Goal: Ask a question

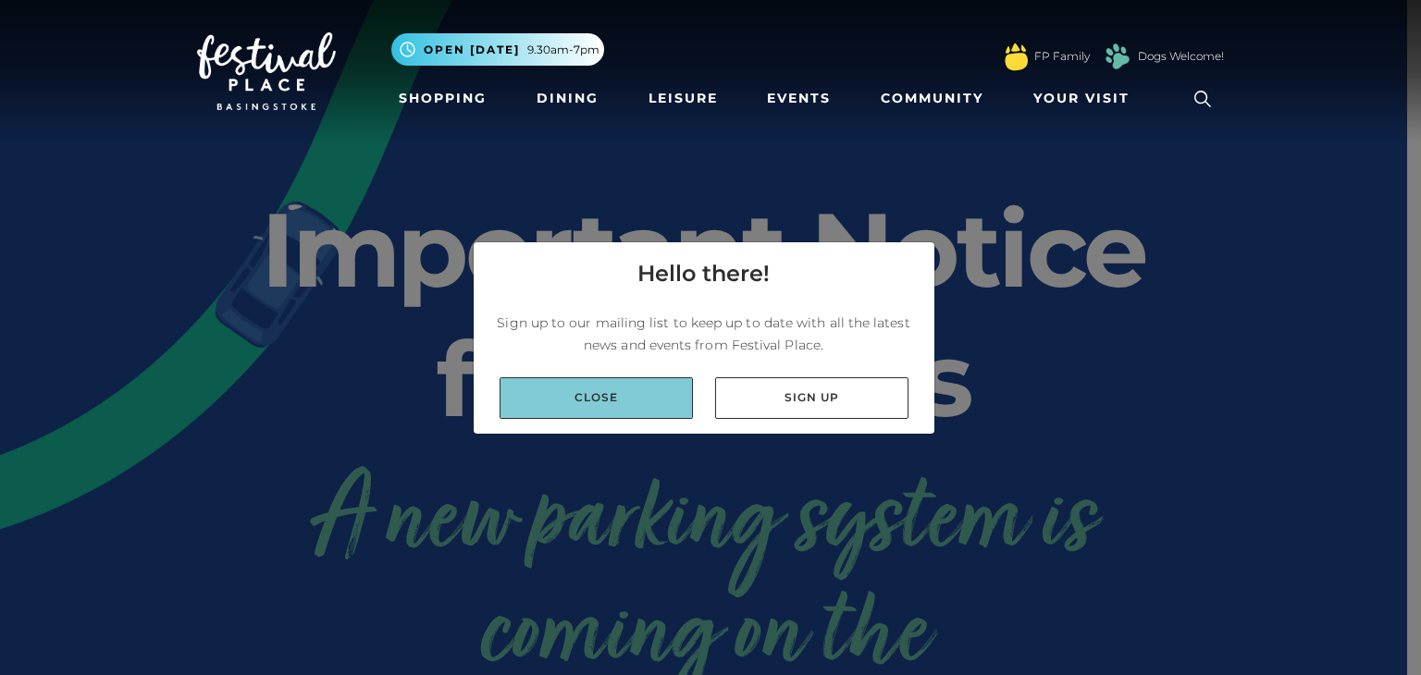
click at [634, 403] on link "Close" at bounding box center [595, 398] width 193 height 42
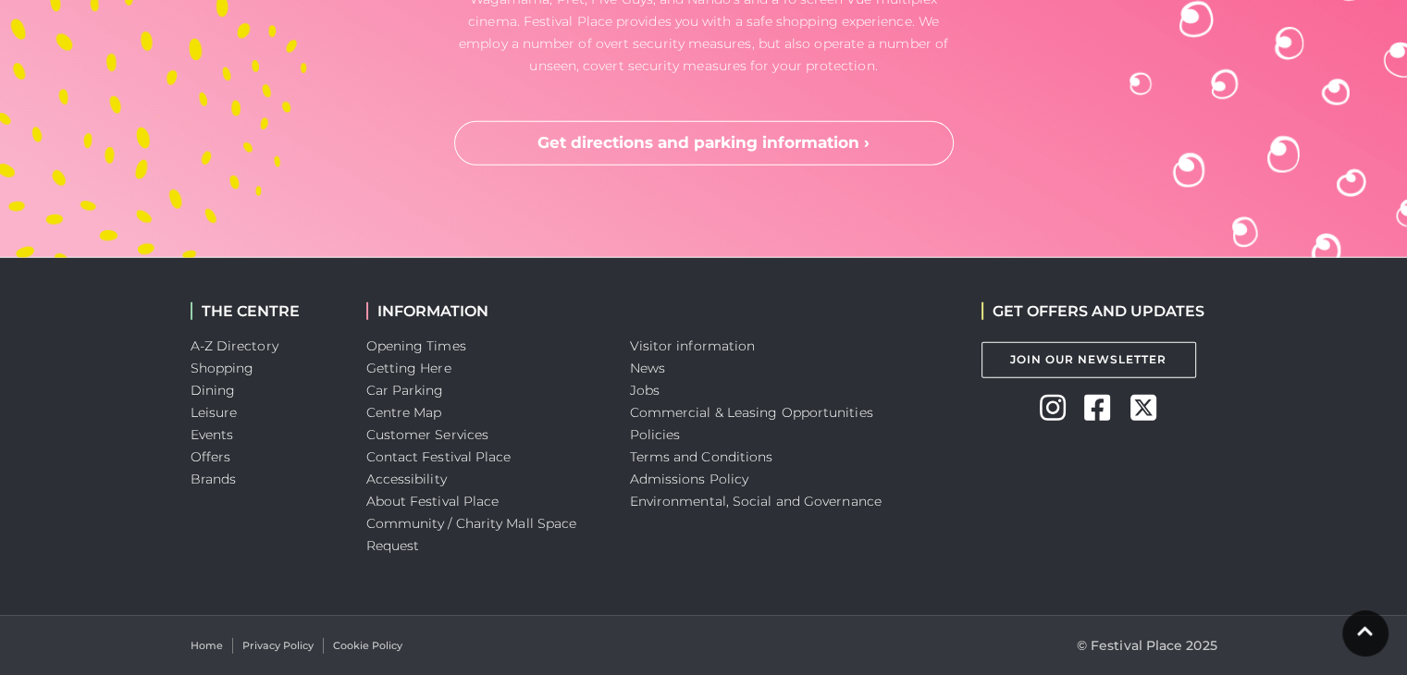
scroll to position [5016, 0]
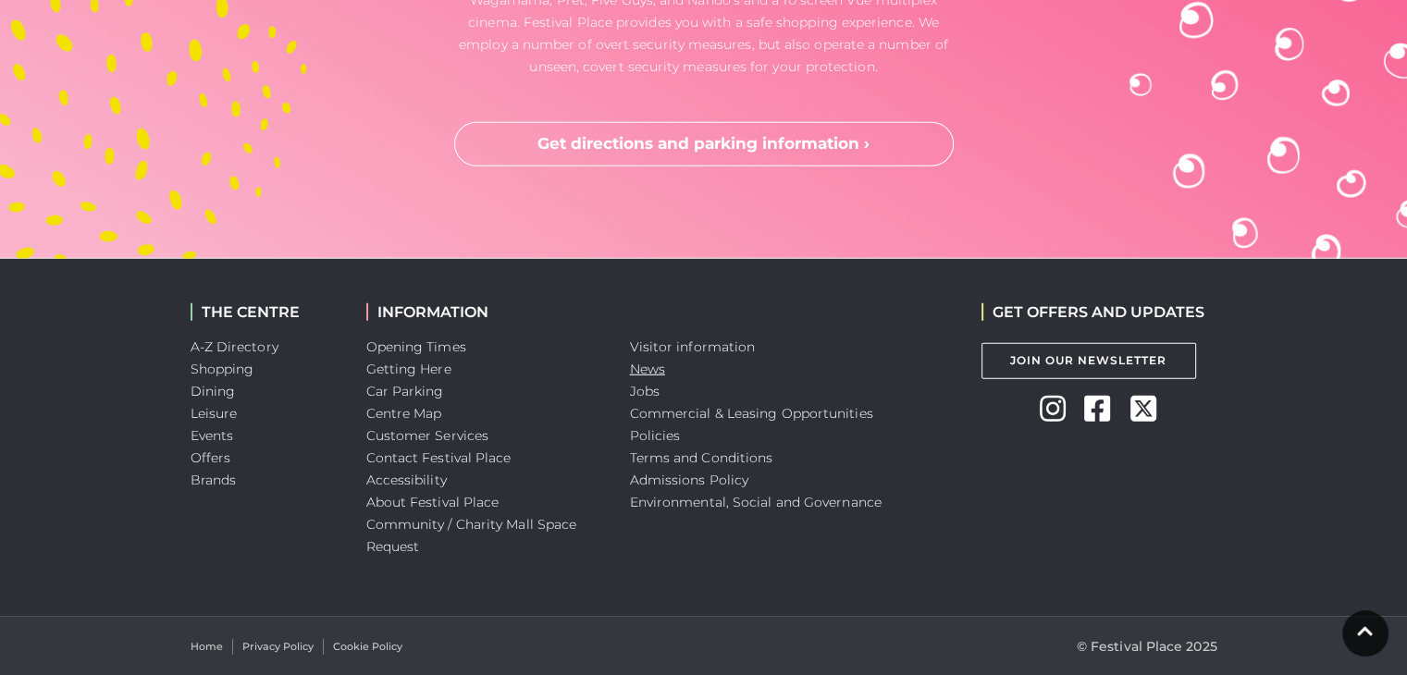
click at [634, 370] on link "News" at bounding box center [647, 369] width 35 height 17
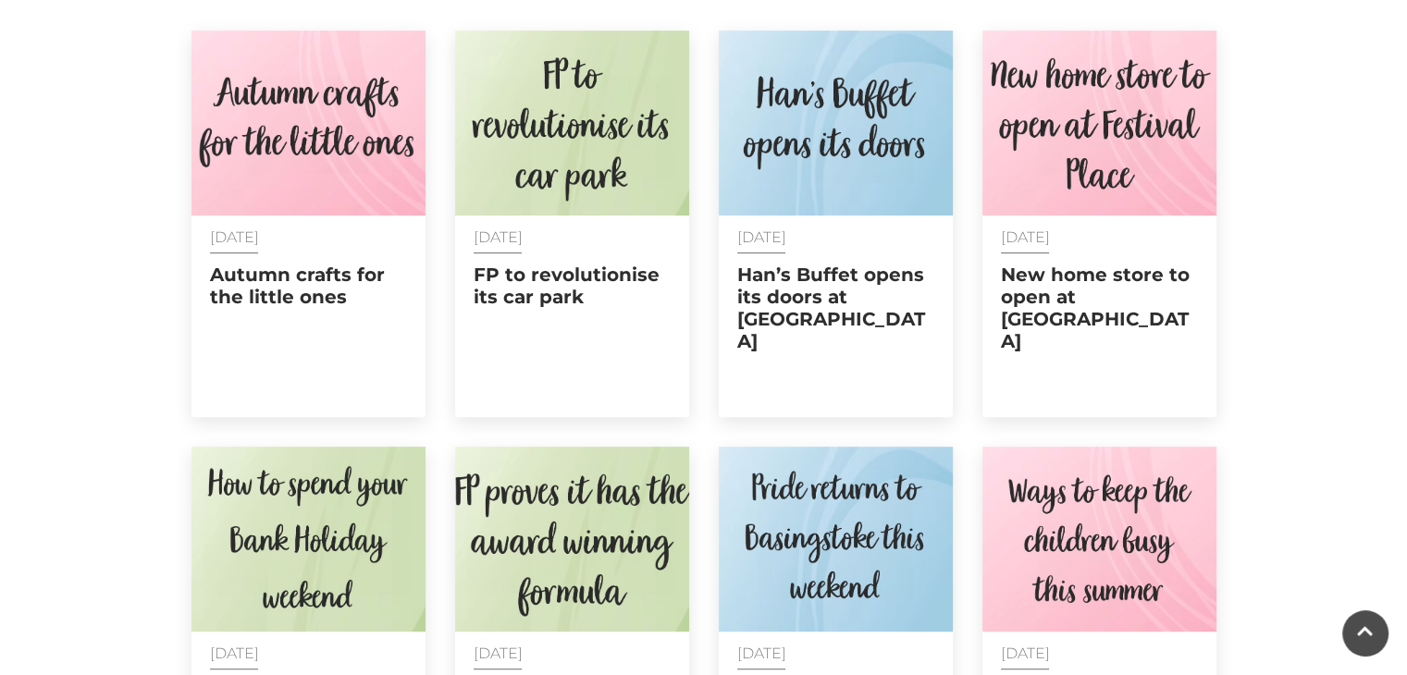
scroll to position [794, 0]
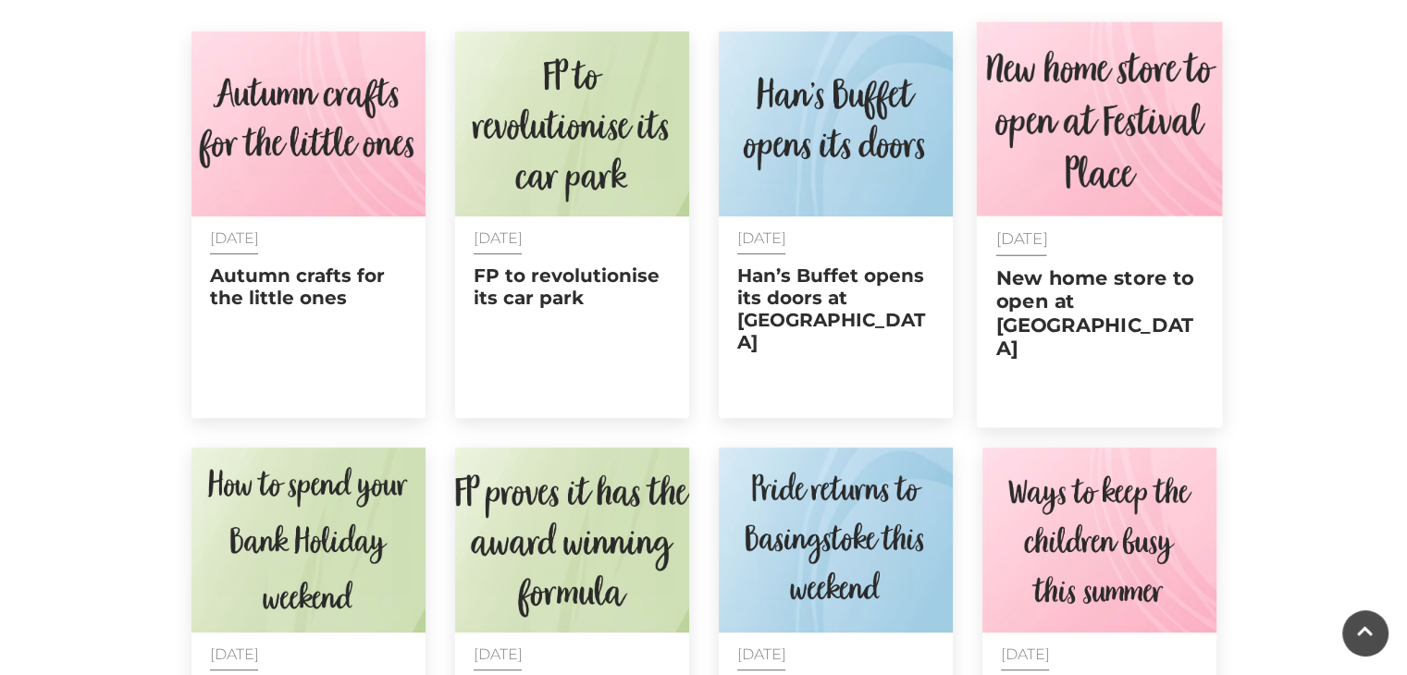
click at [1080, 92] on img at bounding box center [1099, 119] width 246 height 194
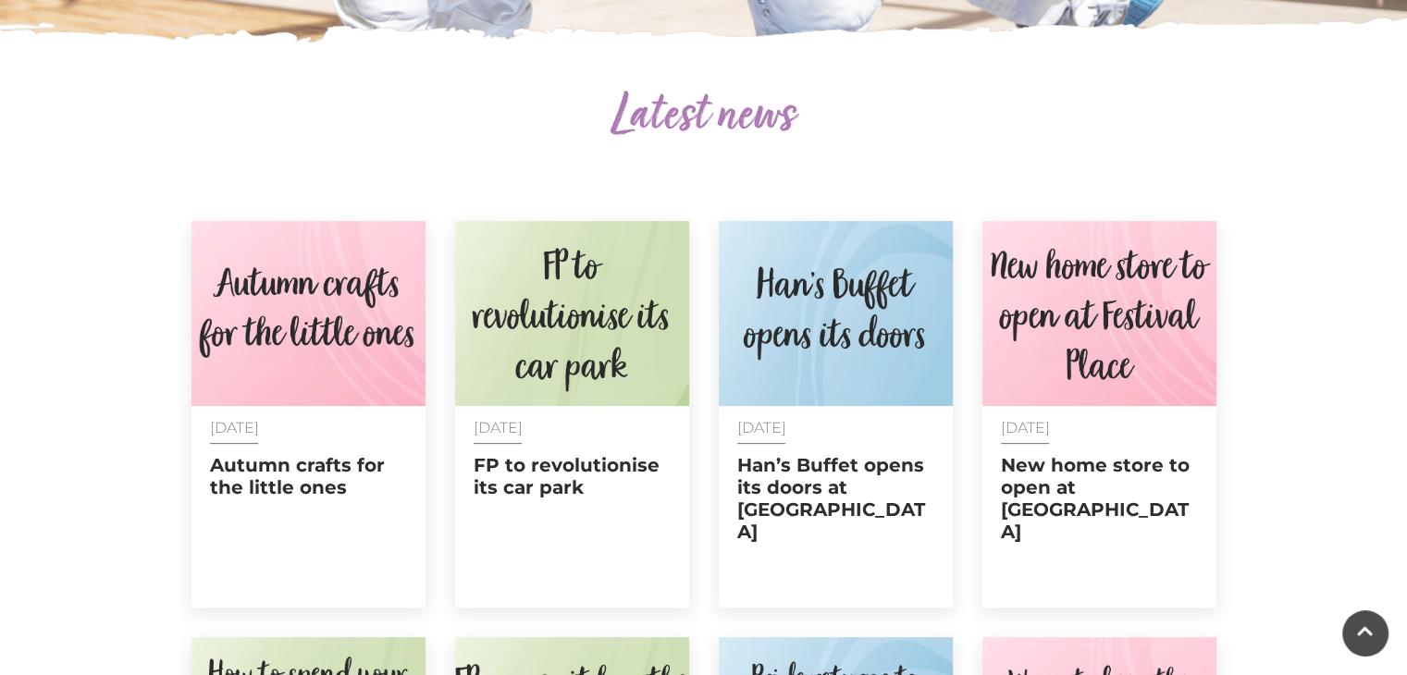
scroll to position [598, 0]
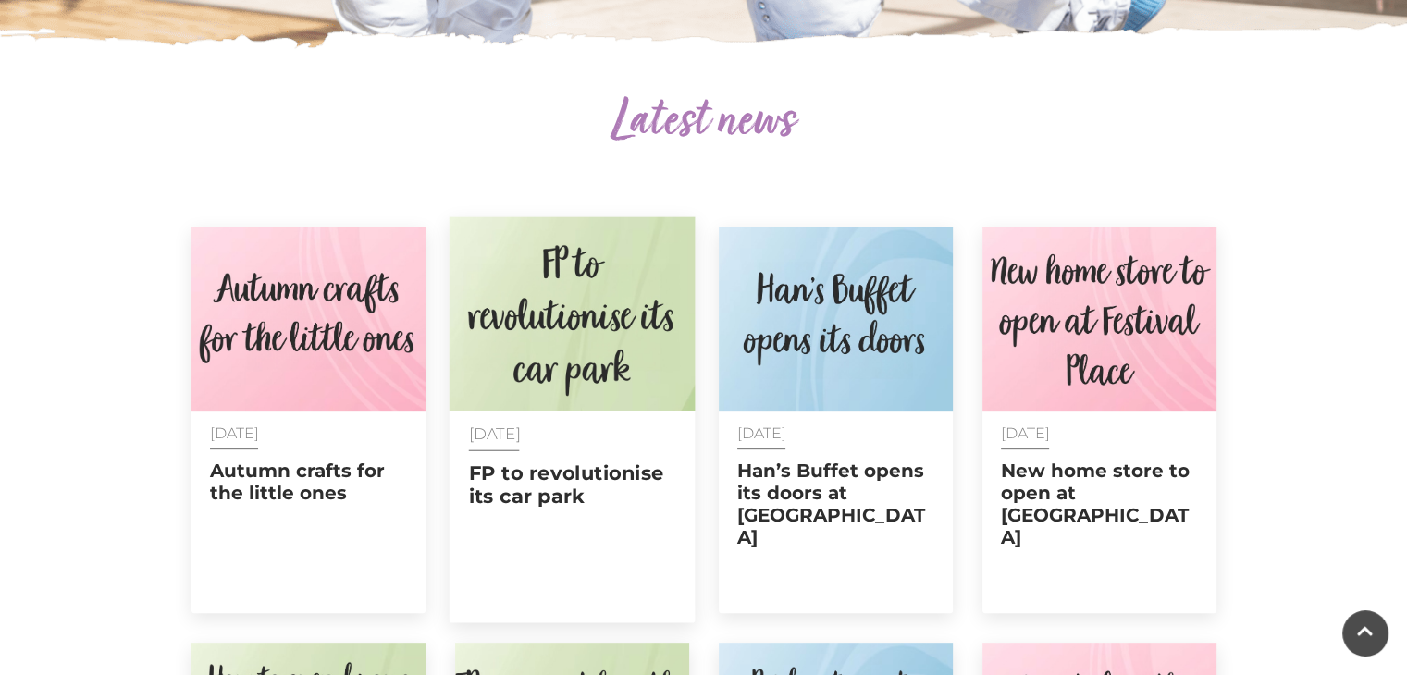
click at [572, 388] on img at bounding box center [572, 314] width 246 height 194
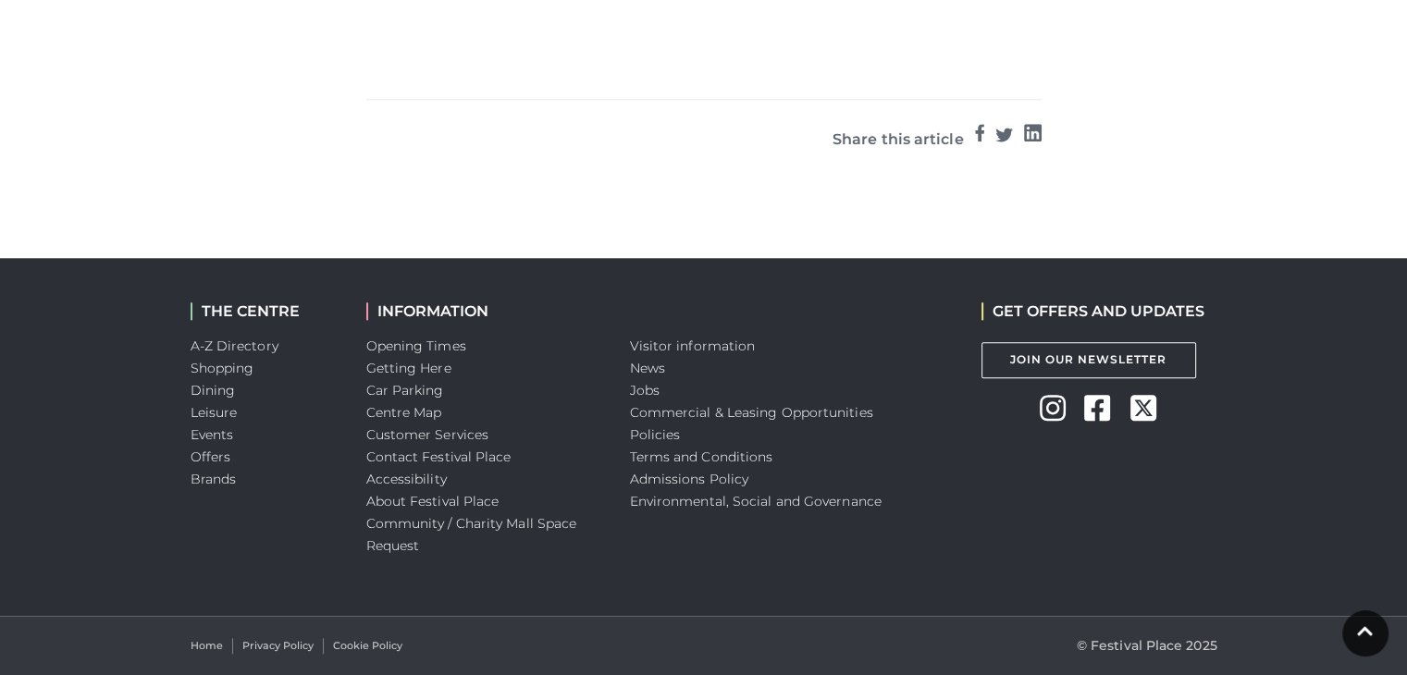
scroll to position [1816, 0]
click at [423, 426] on link "Customer Services" at bounding box center [427, 434] width 123 height 17
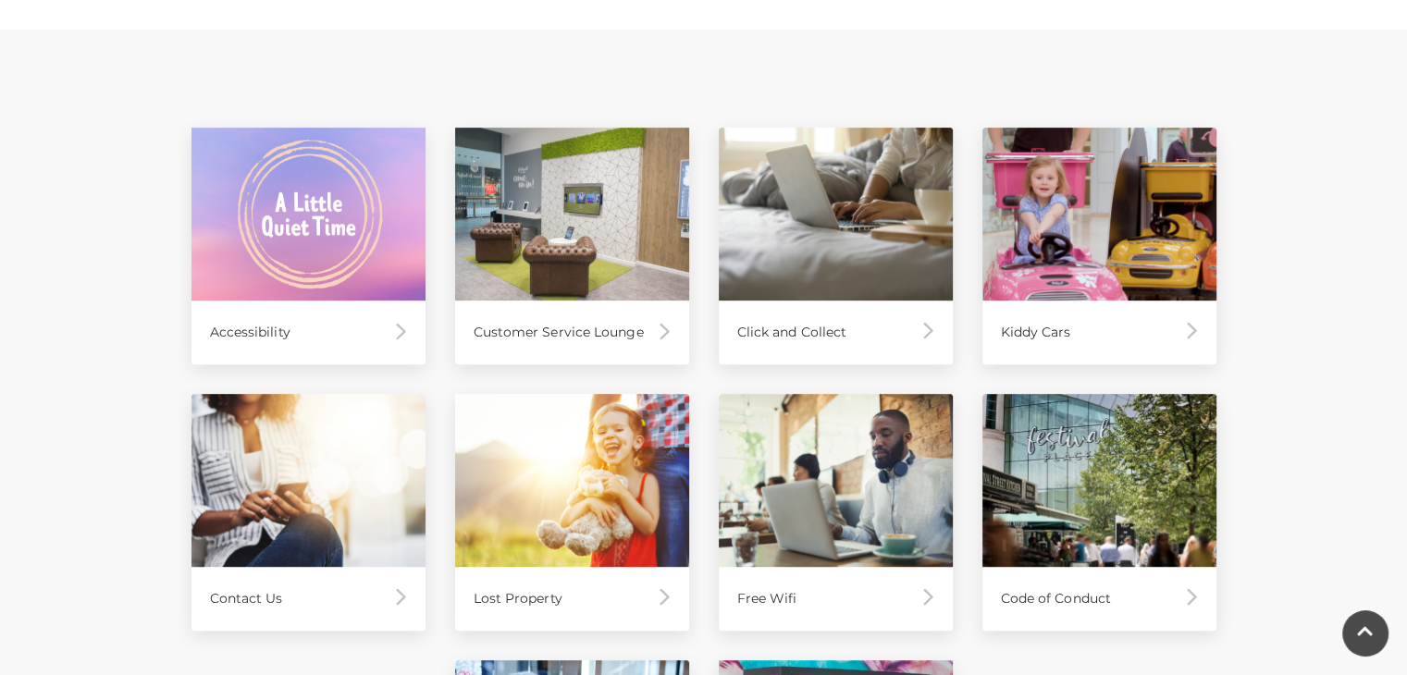
scroll to position [987, 0]
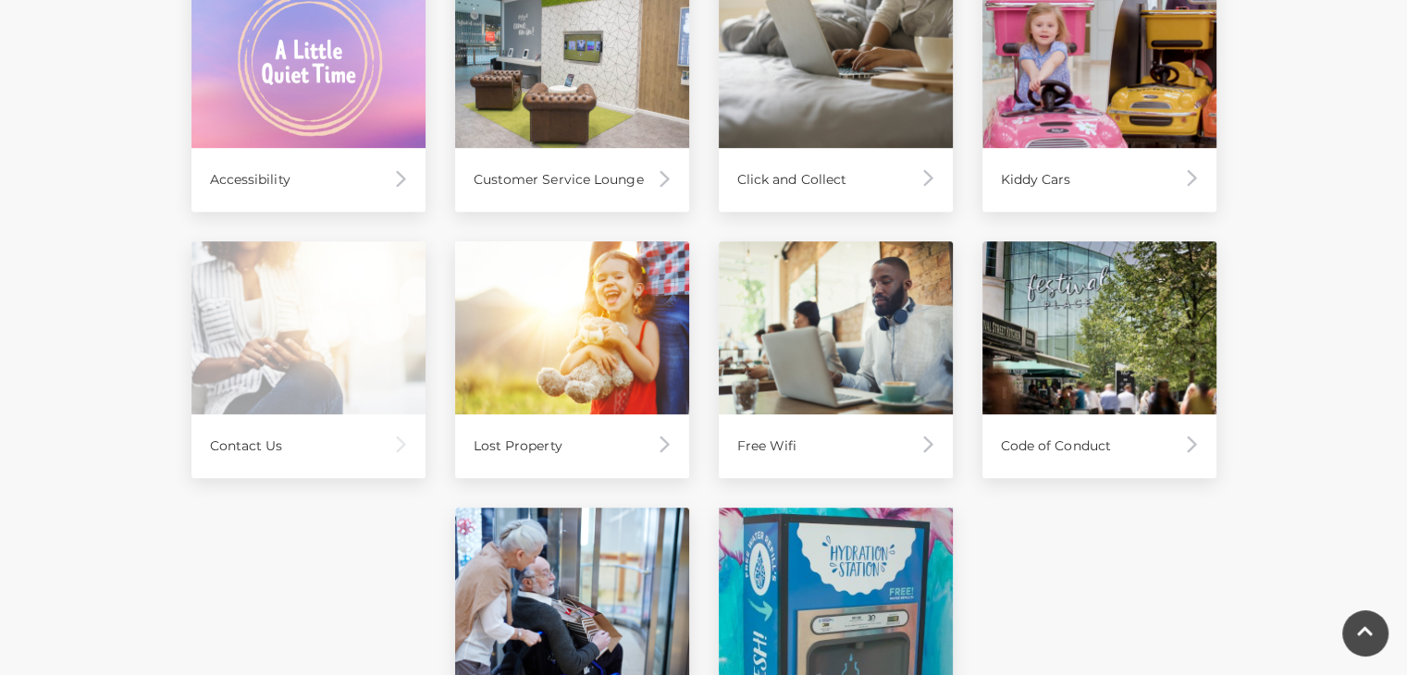
click at [241, 445] on div "Contact Us" at bounding box center [308, 446] width 234 height 64
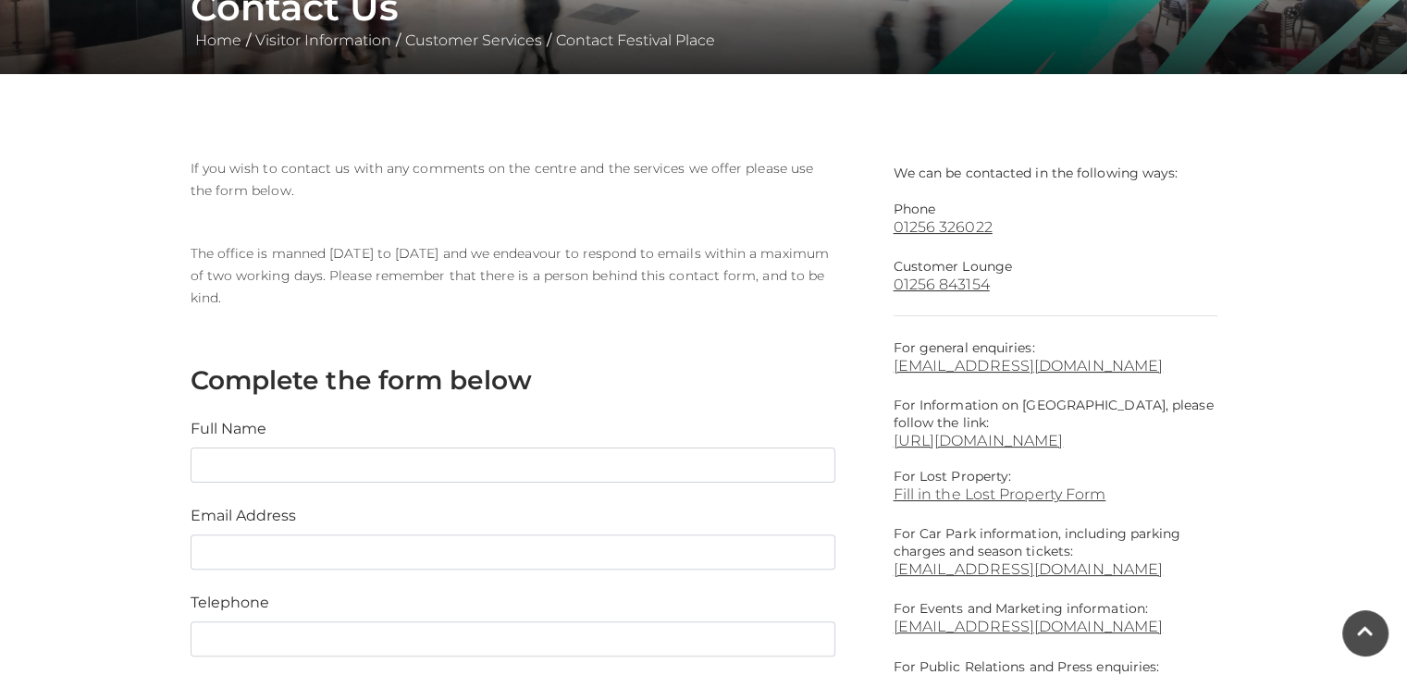
scroll to position [507, 0]
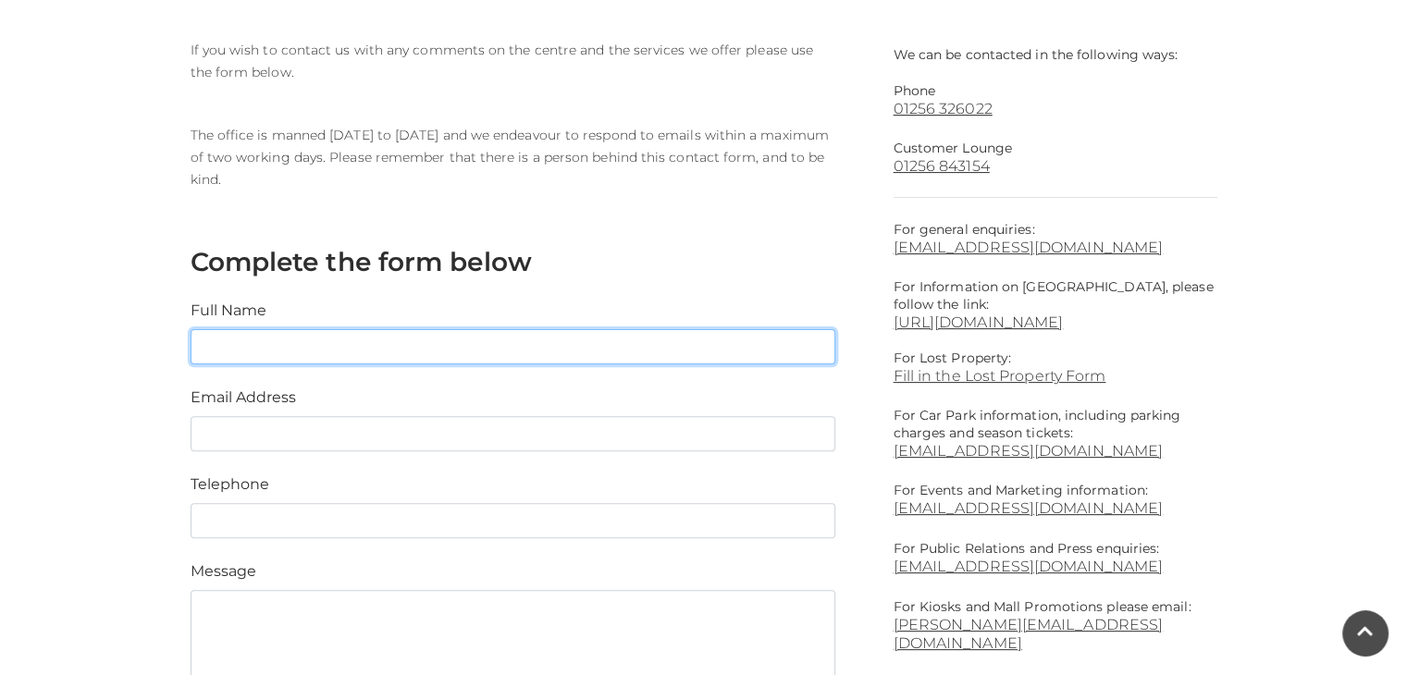
click at [233, 335] on input "text" at bounding box center [513, 346] width 645 height 35
type input "[PERSON_NAME]"
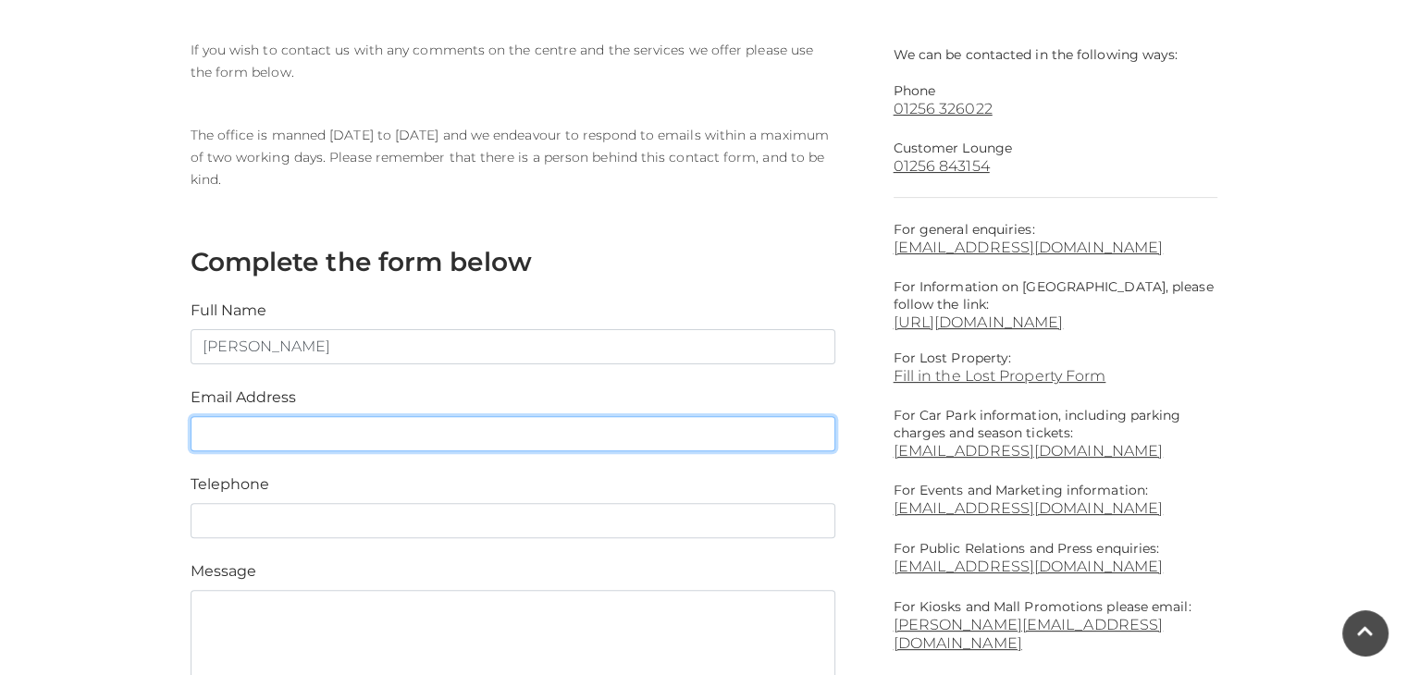
type input "[EMAIL_ADDRESS][DOMAIN_NAME]"
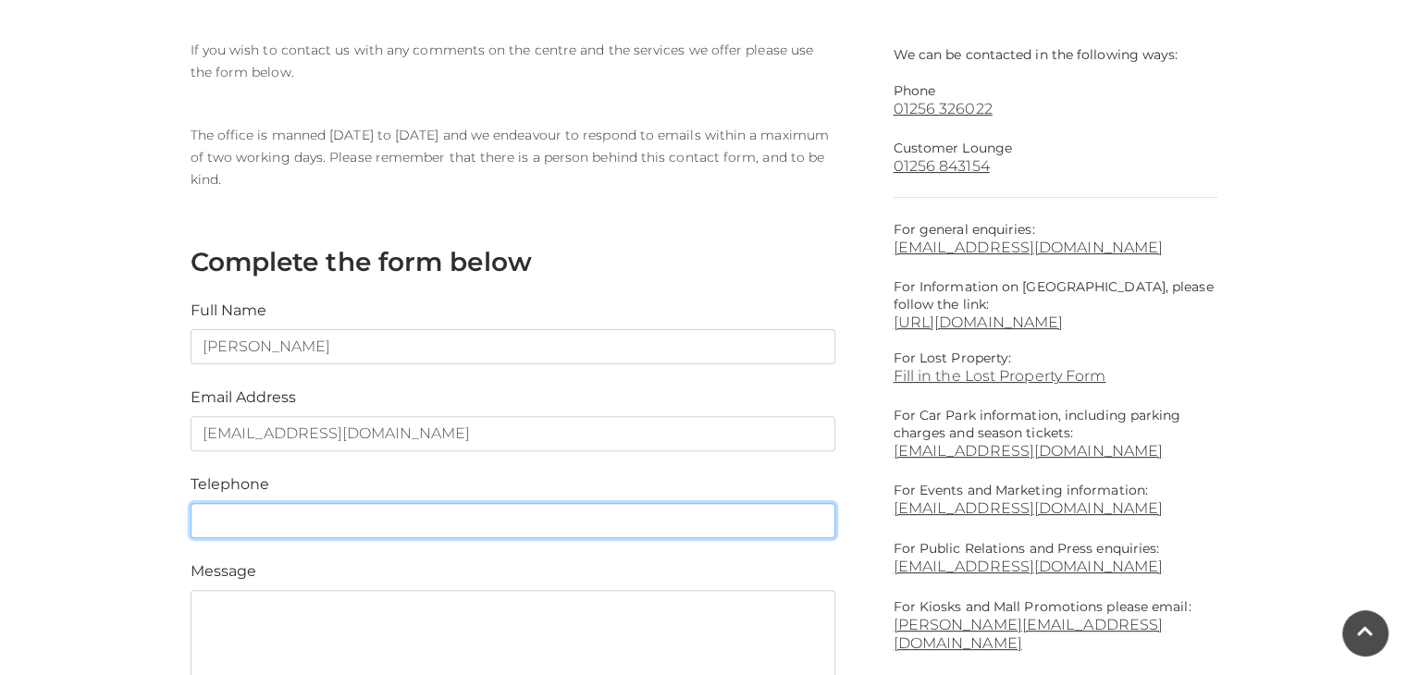
type input "07967757047"
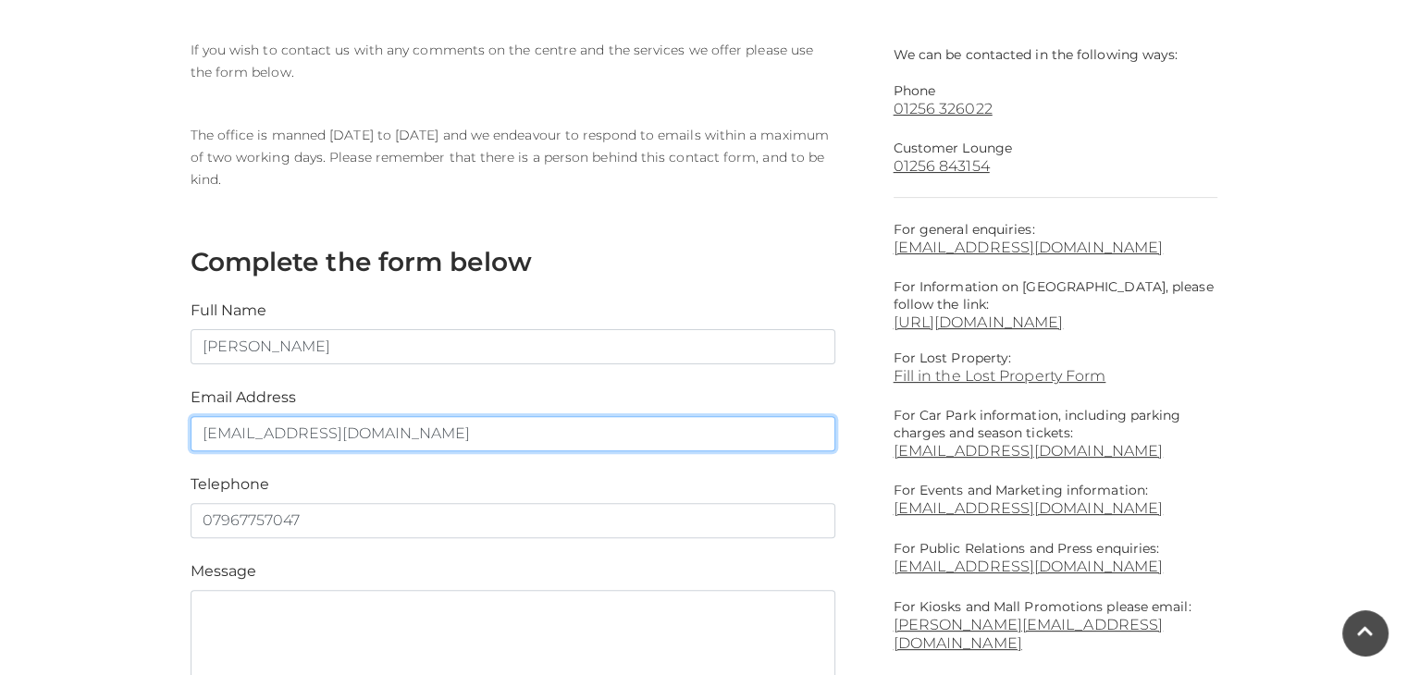
click at [346, 439] on input "mnfi@aol.com" at bounding box center [513, 433] width 645 height 35
type input "m"
type input "mrkellogs@hotmail.com"
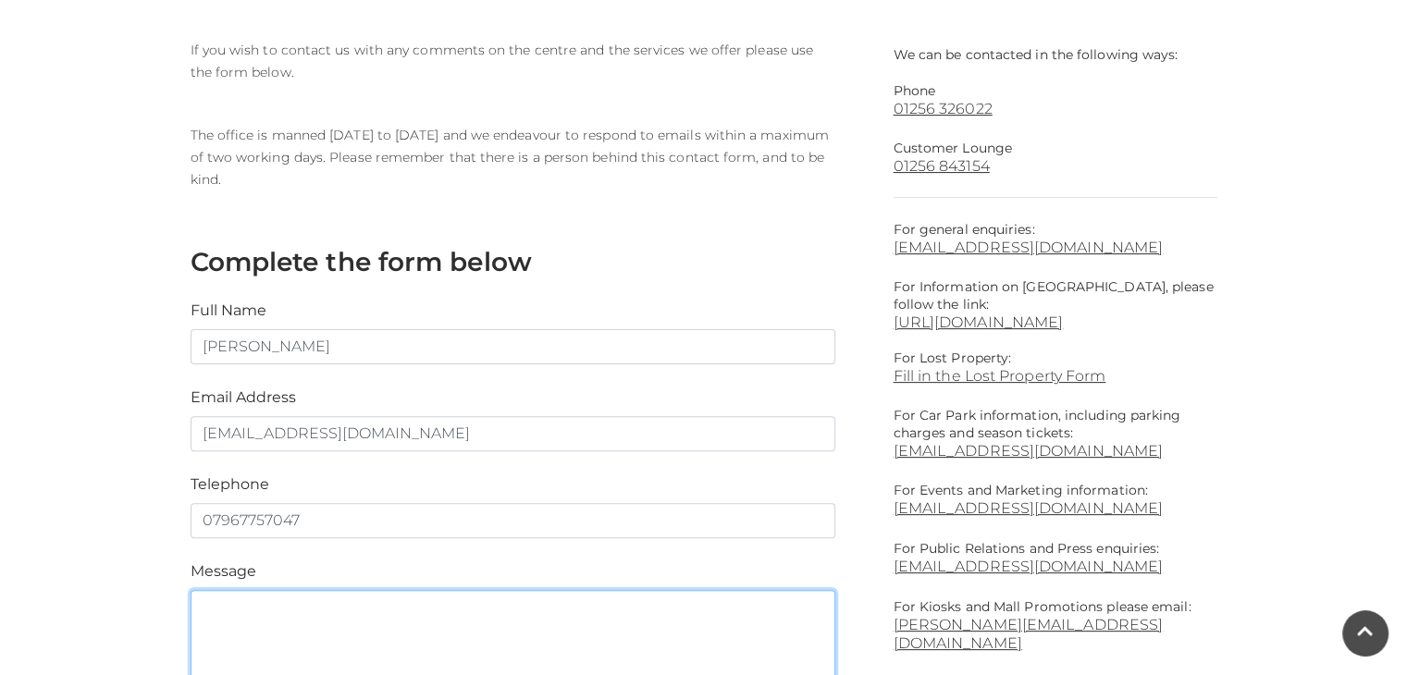
click at [295, 619] on textarea at bounding box center [513, 652] width 645 height 124
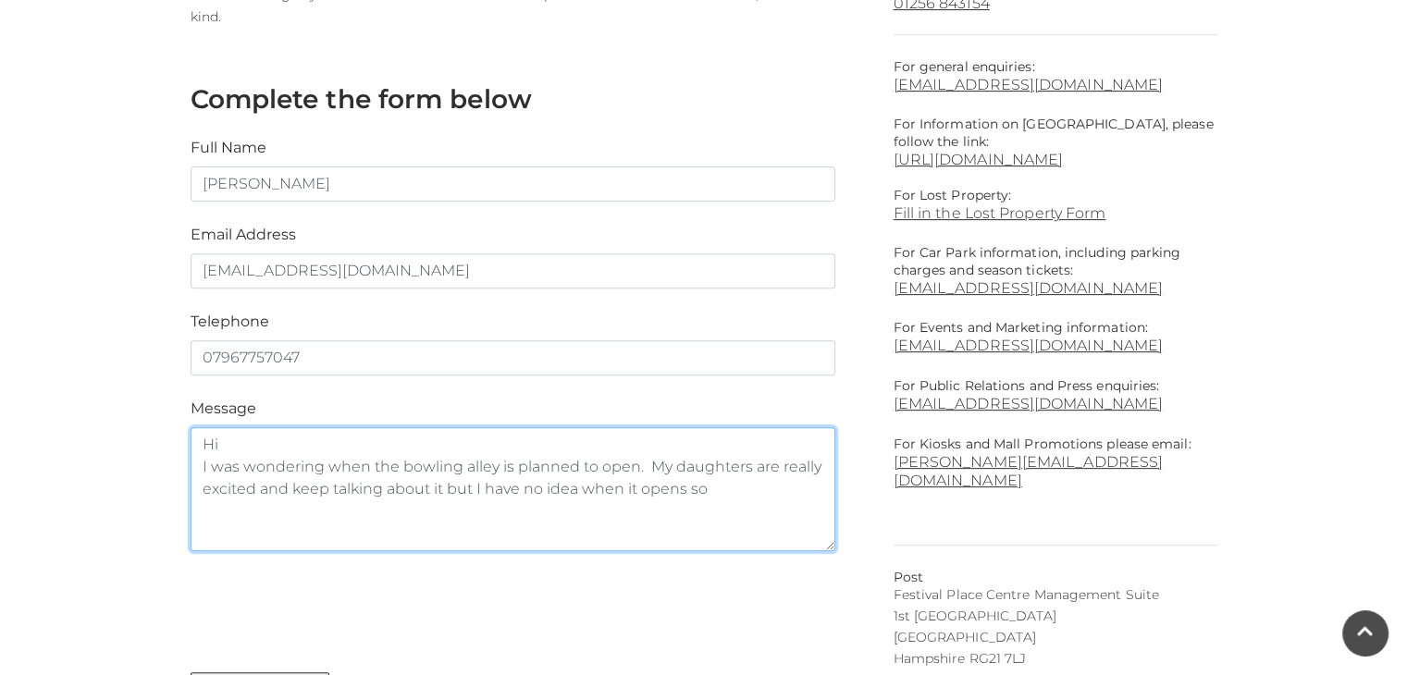
scroll to position [670, 0]
click at [633, 467] on textarea "Hi I was wondering when the bowling alley is planned to open. My daughters are …" at bounding box center [513, 489] width 645 height 124
click at [643, 516] on textarea "Hi I was wondering when the bowling alley is planned to open in Festival Place.…" at bounding box center [513, 489] width 645 height 124
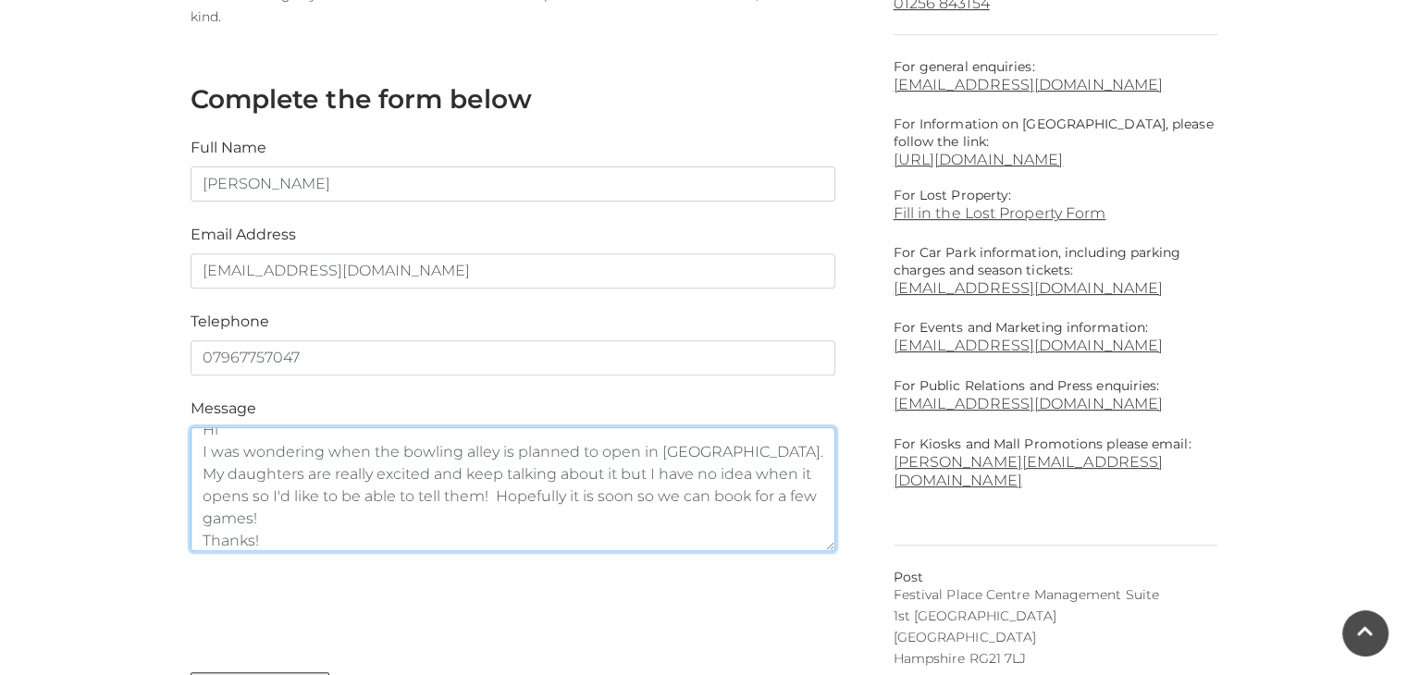
scroll to position [0, 0]
drag, startPoint x: 280, startPoint y: 545, endPoint x: 183, endPoint y: 425, distance: 153.8
click at [183, 425] on div "Message Hi I was wondering when the bowling alley is planned to open in Festiva…" at bounding box center [513, 475] width 672 height 154
type textarea "Hi I was wondering when the bowling alley is planned to open in Festival Place.…"
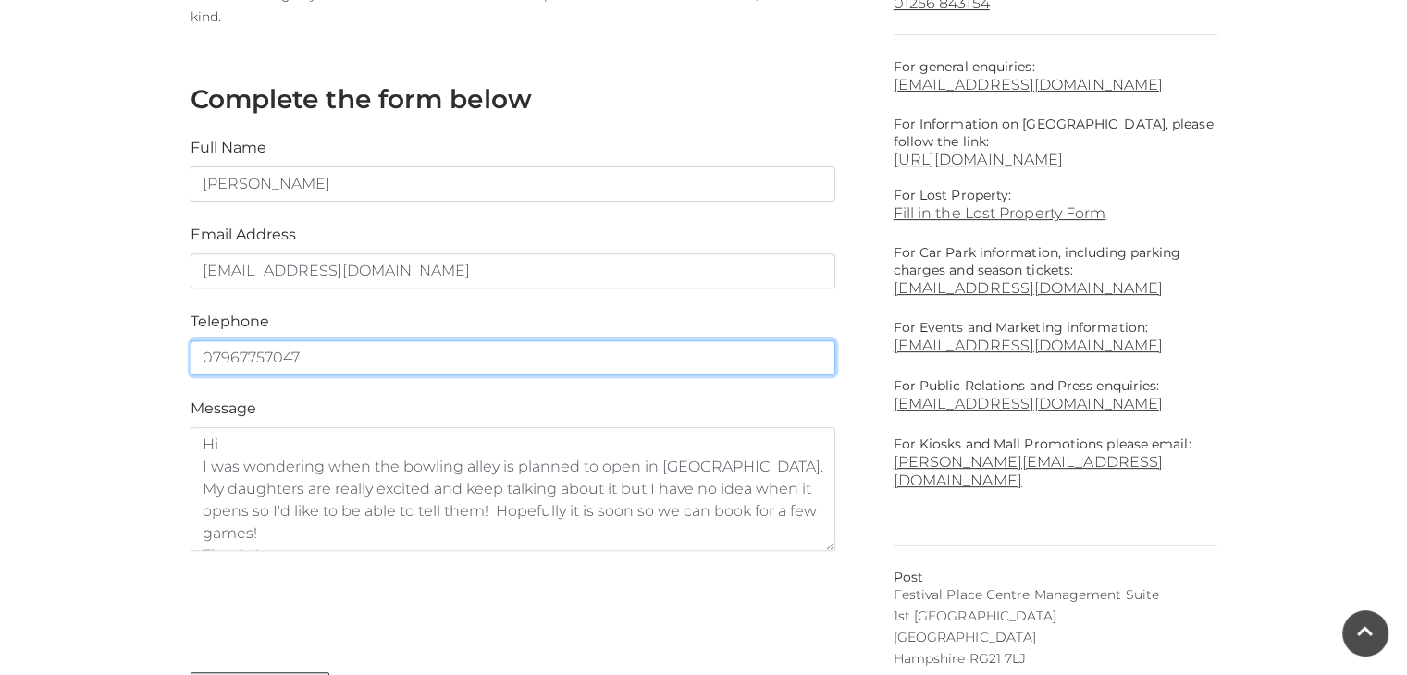
click at [332, 366] on input "07967757047" at bounding box center [513, 357] width 645 height 35
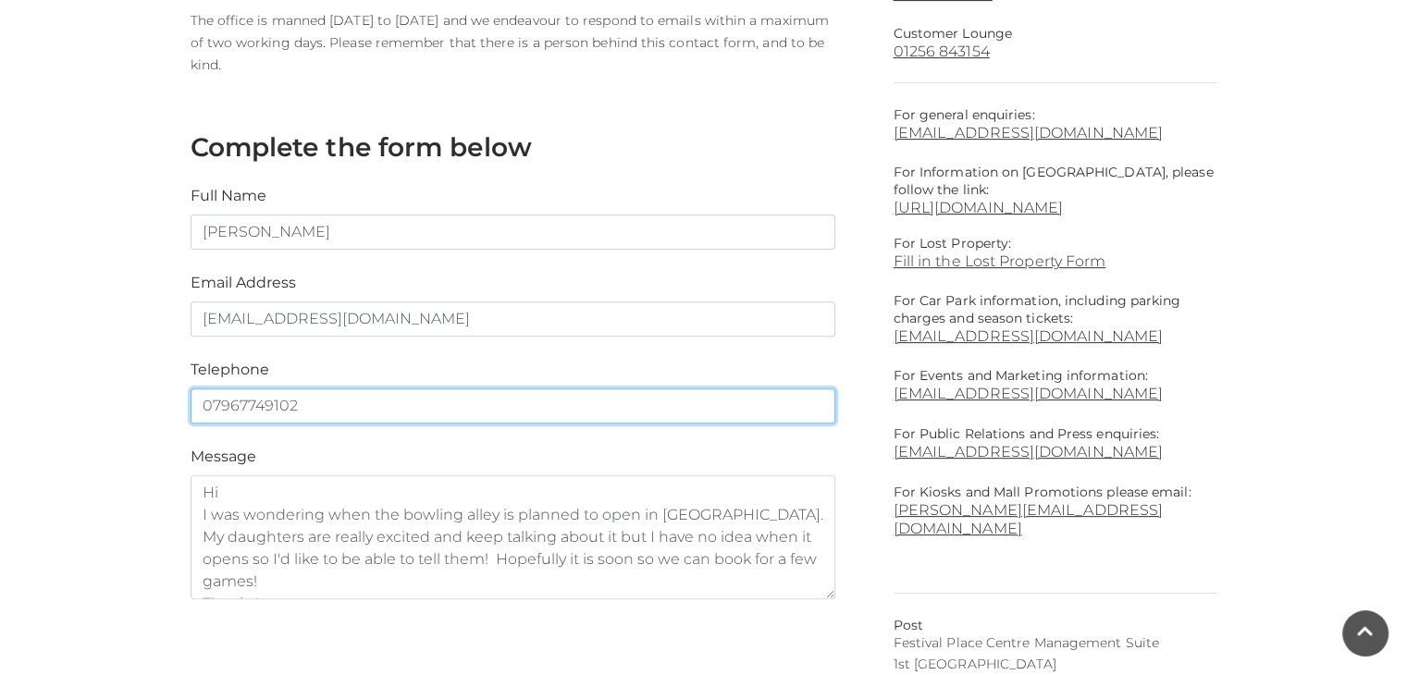
scroll to position [621, 0]
type input "07967749102"
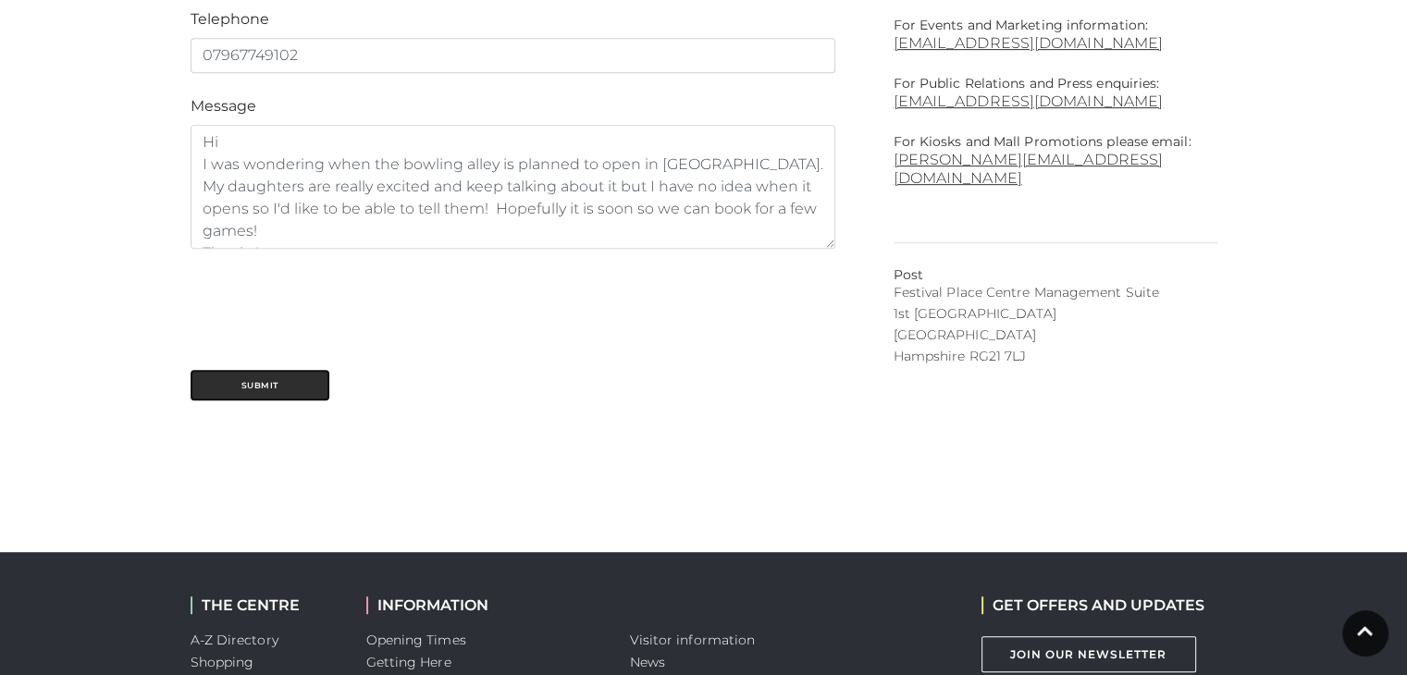
click at [226, 381] on button "Submit" at bounding box center [260, 385] width 139 height 31
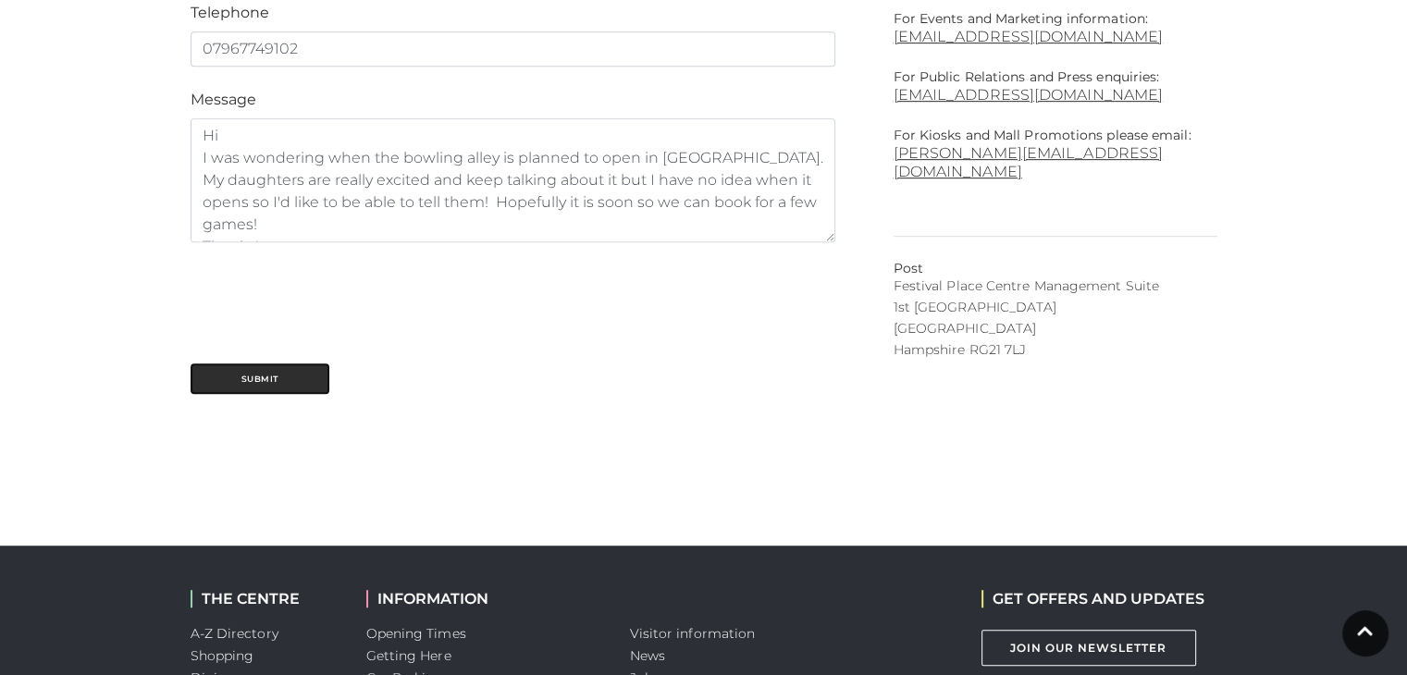
scroll to position [979, 0]
